Goal: Task Accomplishment & Management: Manage account settings

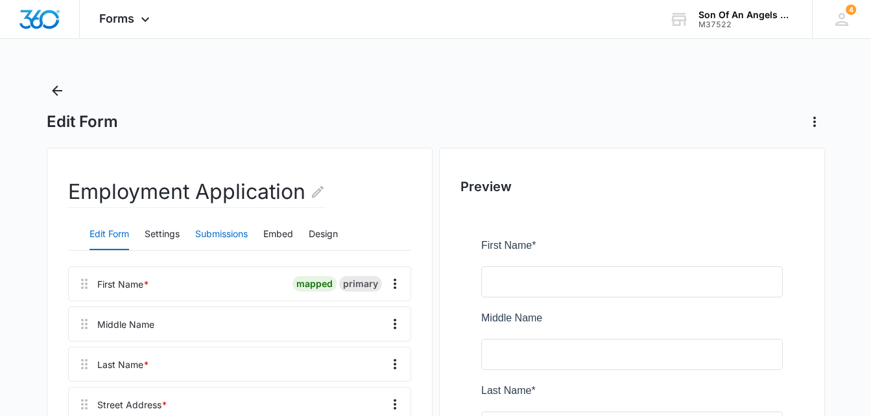
click at [218, 244] on button "Submissions" at bounding box center [221, 234] width 53 height 31
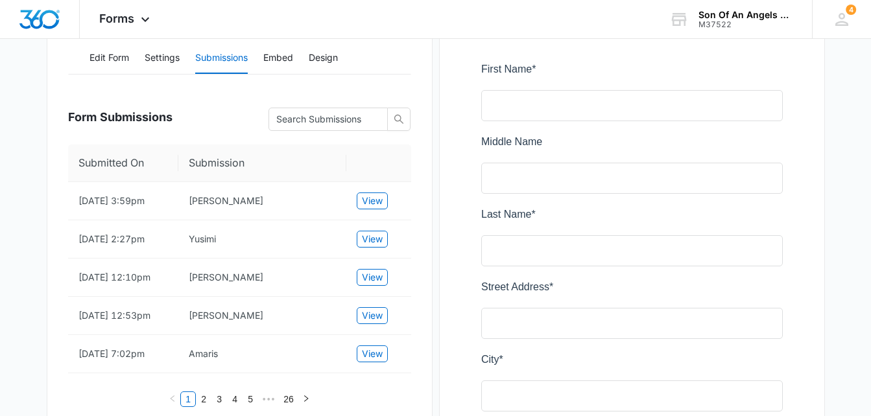
scroll to position [178, 0]
click at [381, 204] on span "View" at bounding box center [372, 200] width 21 height 14
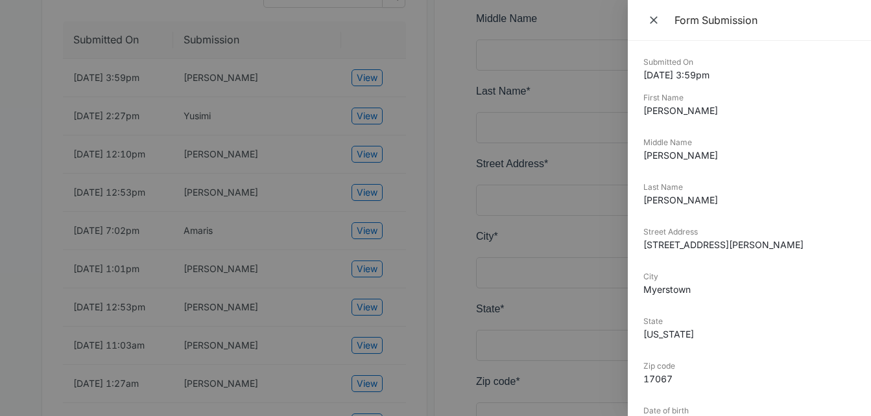
scroll to position [302, 0]
click at [88, 113] on div at bounding box center [435, 208] width 871 height 416
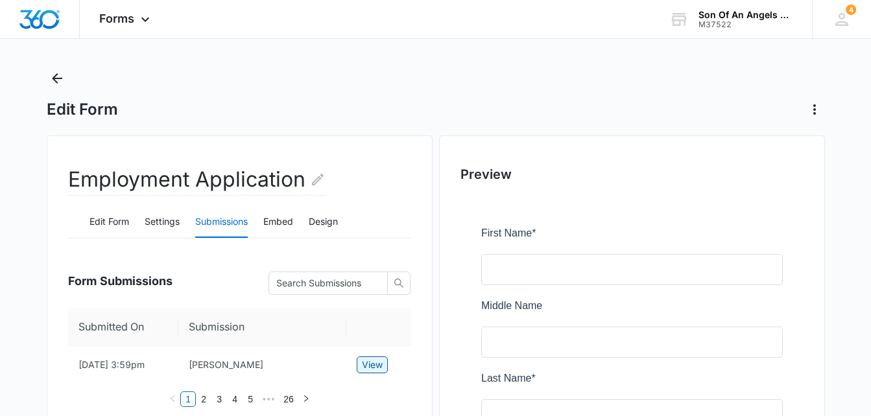
scroll to position [0, 0]
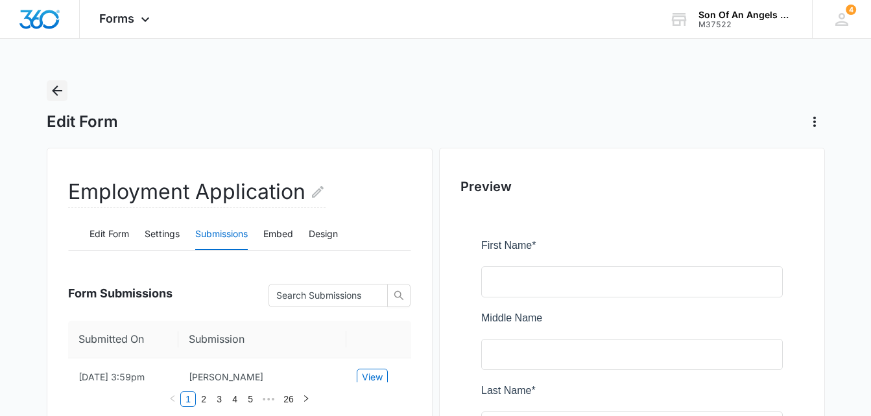
click at [56, 89] on icon "Back" at bounding box center [57, 91] width 16 height 16
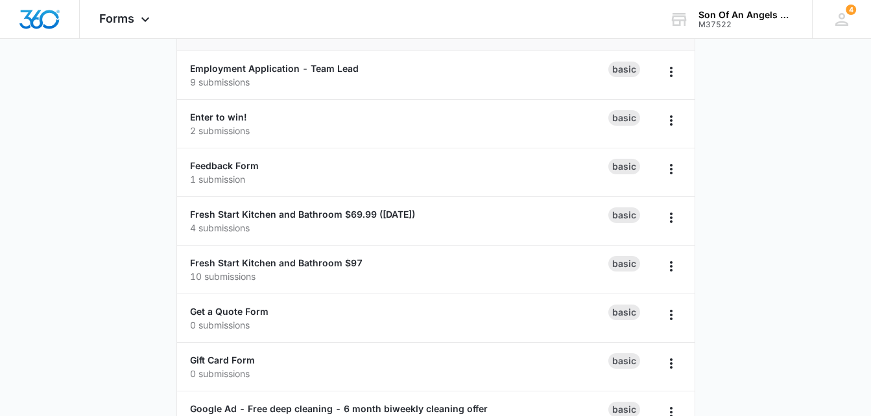
scroll to position [309, 0]
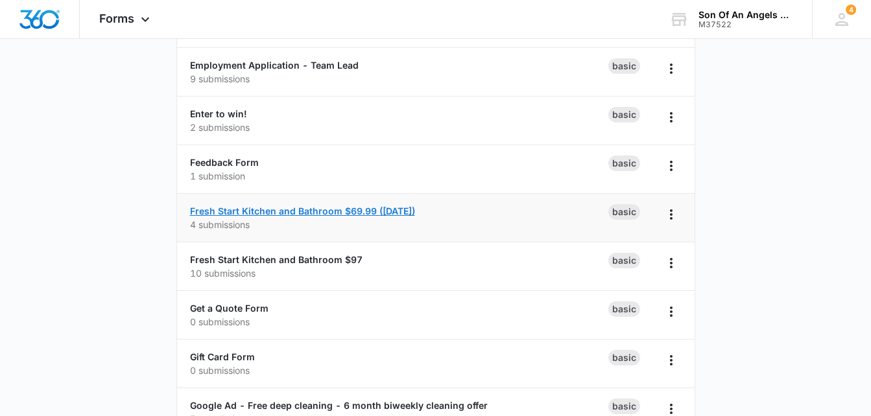
click at [275, 213] on link "Fresh Start Kitchen and Bathroom $69.99 ([DATE])" at bounding box center [302, 210] width 225 height 11
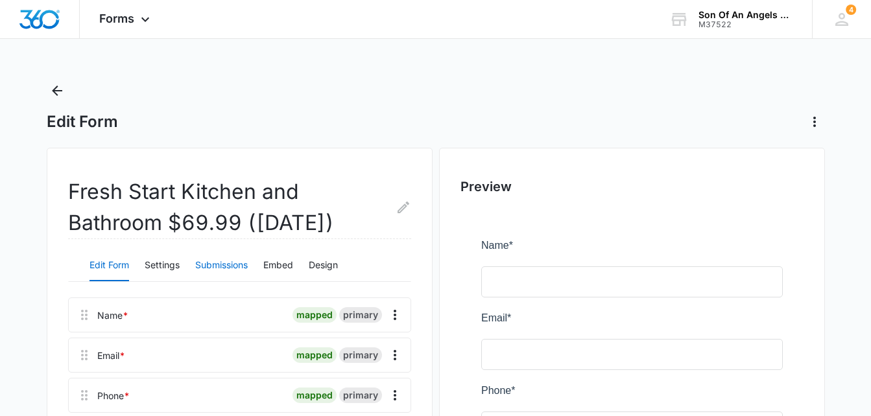
click at [224, 259] on button "Submissions" at bounding box center [221, 265] width 53 height 31
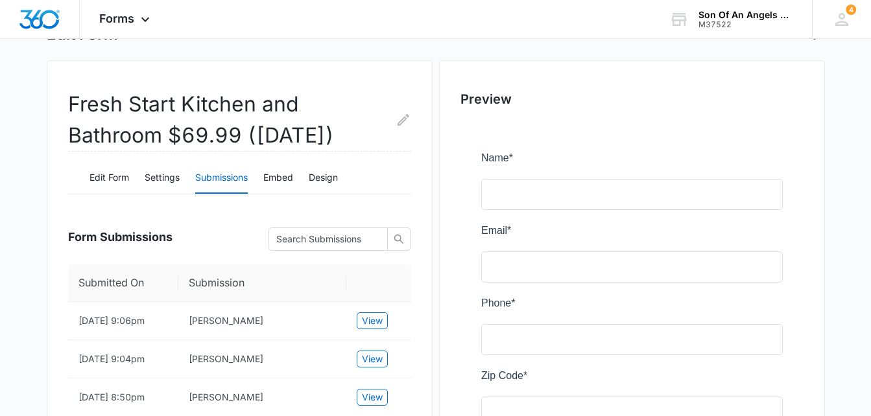
scroll to position [86, 0]
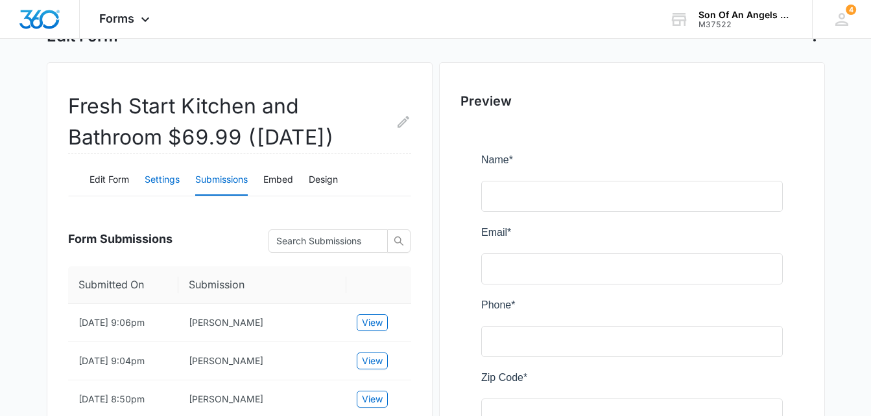
click at [156, 176] on button "Settings" at bounding box center [162, 180] width 35 height 31
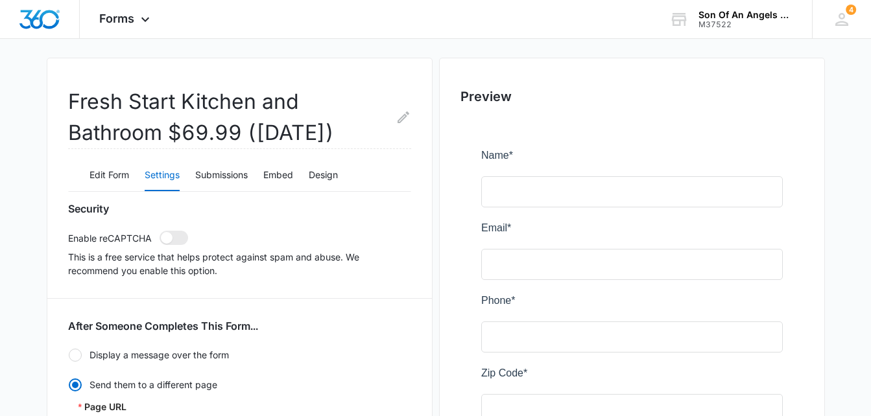
scroll to position [77, 0]
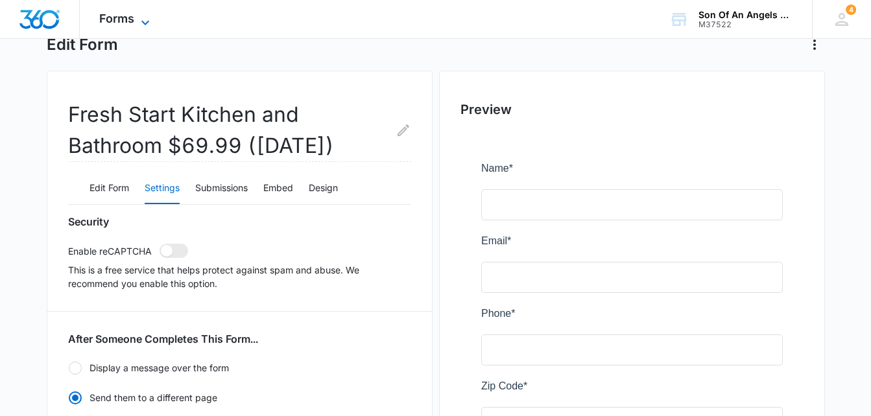
click at [101, 16] on span "Forms" at bounding box center [116, 19] width 35 height 14
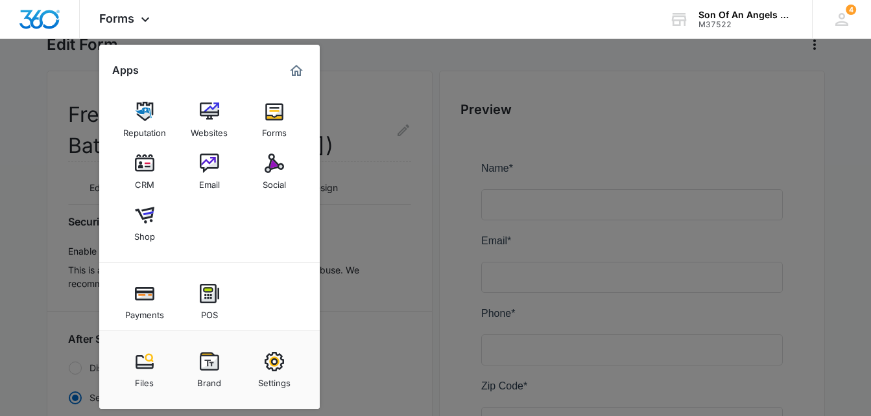
click at [41, 109] on div at bounding box center [435, 208] width 871 height 416
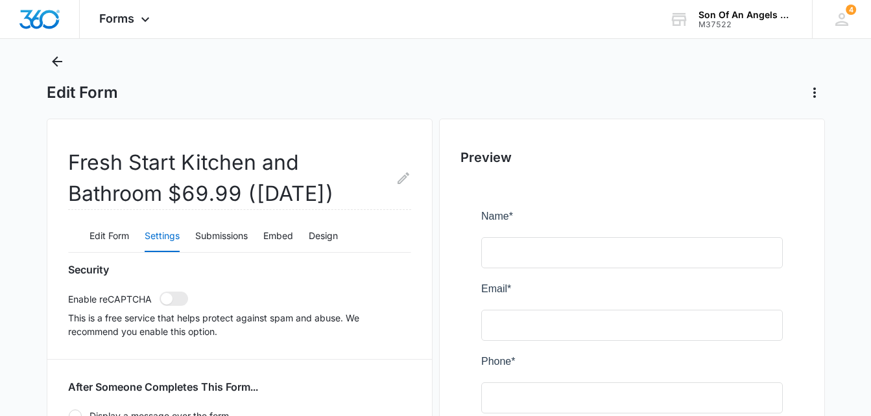
scroll to position [0, 0]
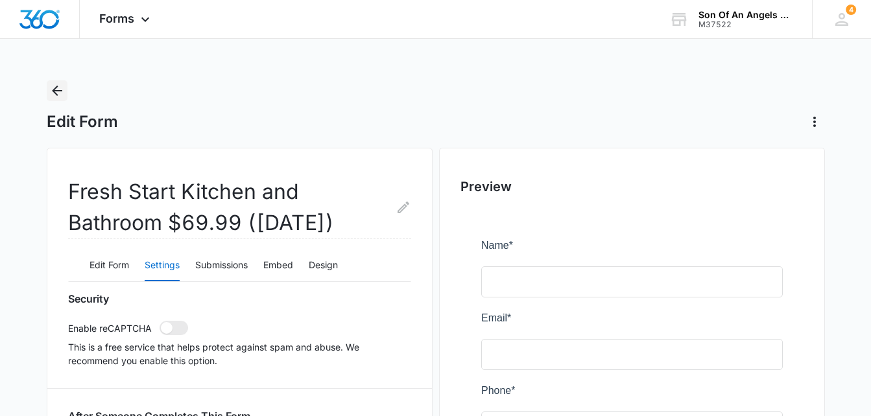
click at [54, 89] on icon "Back" at bounding box center [57, 91] width 10 height 10
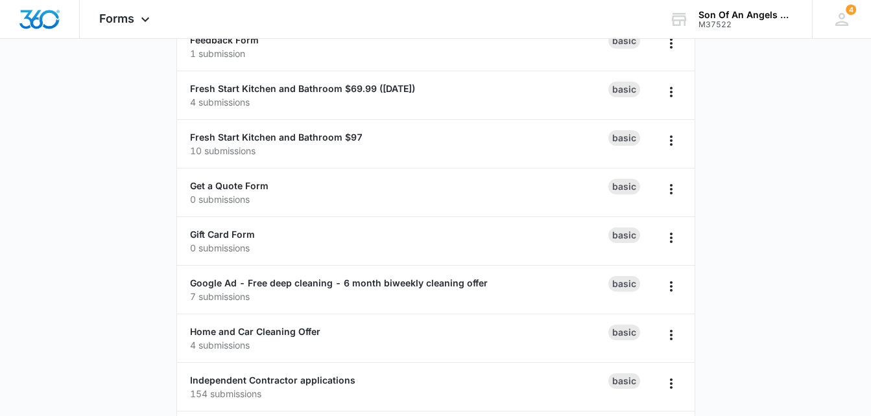
scroll to position [432, 0]
